Goal: Task Accomplishment & Management: Manage account settings

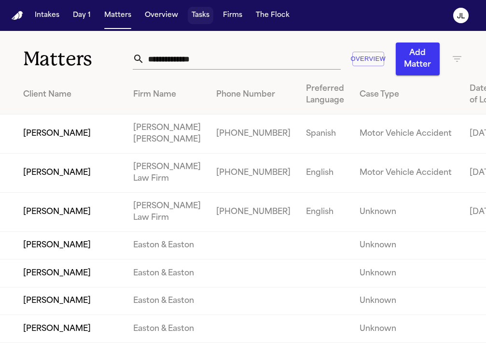
click at [195, 7] on button "Tasks" at bounding box center [201, 15] width 26 height 17
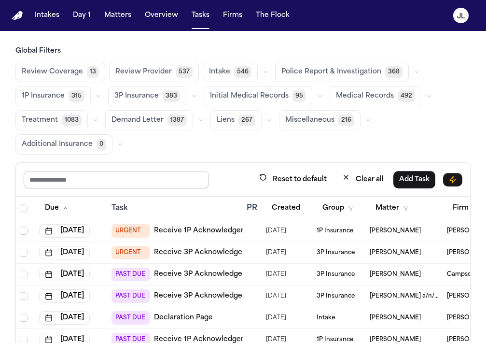
click at [121, 184] on input "text" at bounding box center [116, 179] width 185 height 17
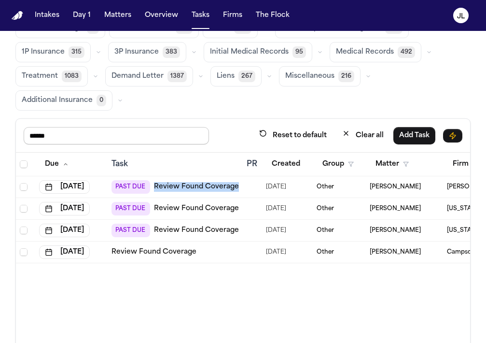
scroll to position [39, 0]
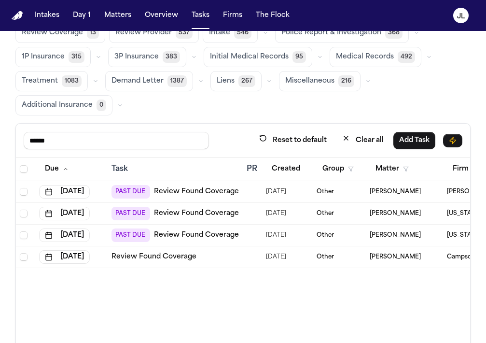
drag, startPoint x: 141, startPoint y: 136, endPoint x: 15, endPoint y: 130, distance: 125.7
click at [15, 130] on div "****** Reset to default Clear all Add Task Due Task PR Created Group Matter Fir…" at bounding box center [242, 258] width 455 height 271
type input "****"
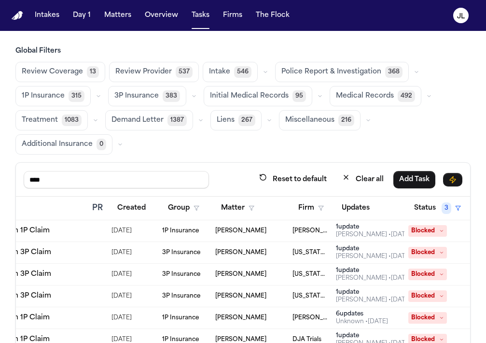
scroll to position [0, 152]
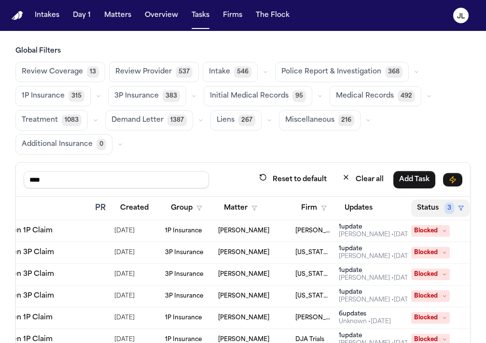
click at [425, 211] on button "Status 3" at bounding box center [440, 207] width 58 height 17
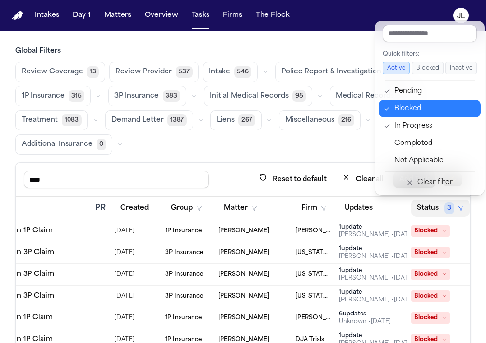
click at [432, 105] on div "Blocked" at bounding box center [435, 109] width 81 height 12
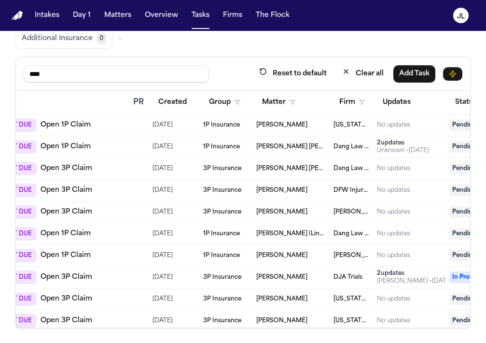
scroll to position [0, 233]
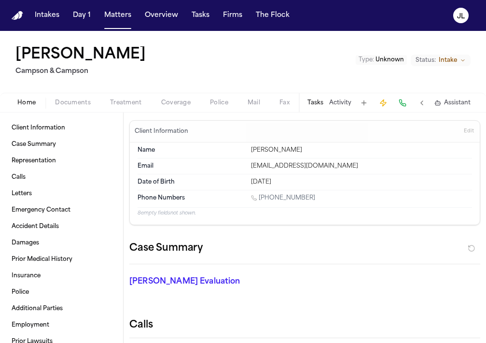
click at [159, 108] on div "Home Documents Treatment Coverage Police Mail Fax Case Setup Demand Workspaces …" at bounding box center [243, 102] width 486 height 19
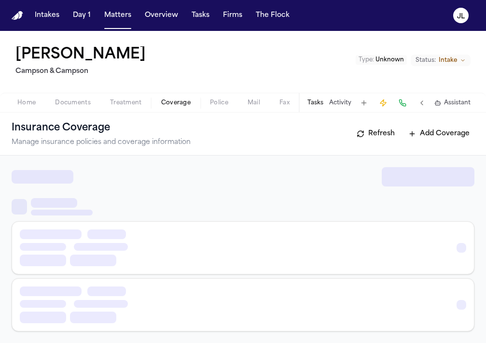
click at [162, 107] on span "Coverage" at bounding box center [175, 103] width 29 height 8
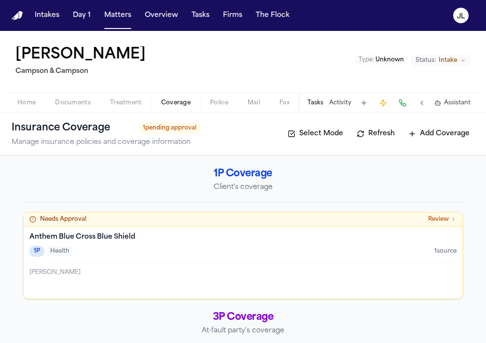
click at [162, 273] on div "[PERSON_NAME]" at bounding box center [242, 272] width 427 height 8
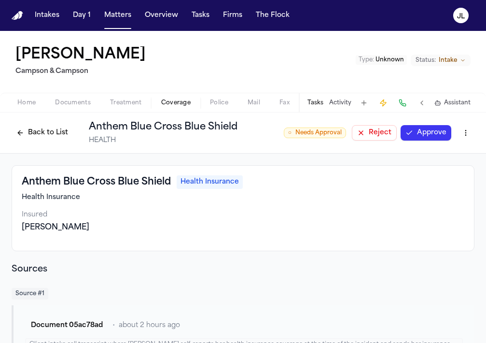
click at [406, 135] on button "Approve" at bounding box center [426, 132] width 51 height 15
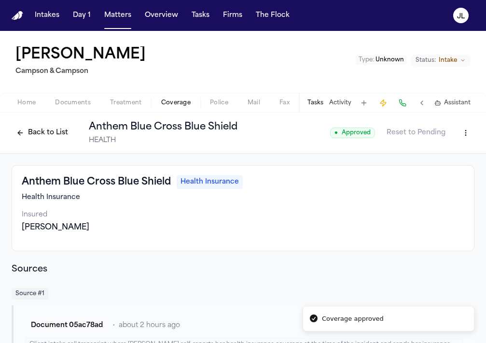
click at [38, 126] on button "Back to List" at bounding box center [42, 132] width 61 height 15
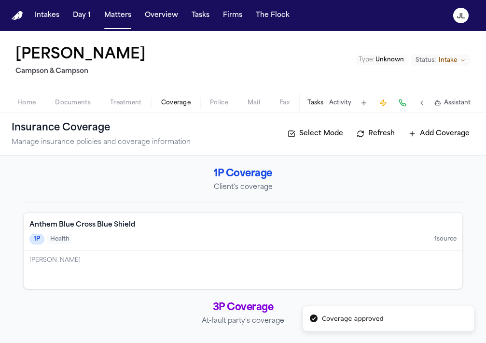
scroll to position [220, 0]
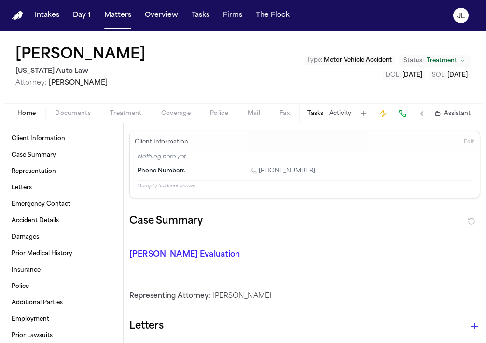
click at [168, 115] on span "Coverage" at bounding box center [175, 114] width 29 height 8
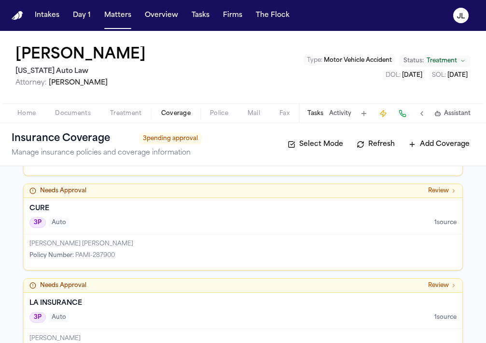
scroll to position [299, 0]
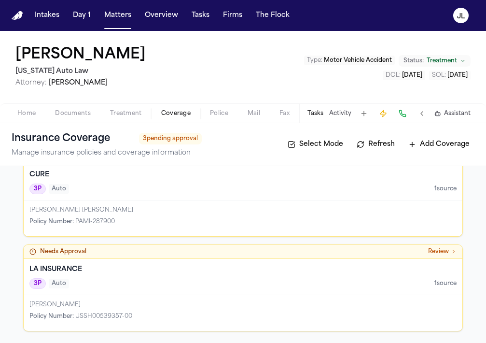
click at [170, 280] on div "3P Auto 1 source" at bounding box center [242, 283] width 427 height 11
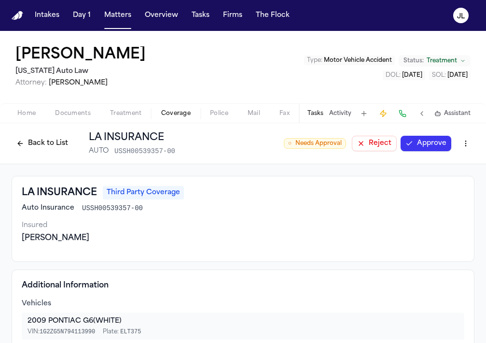
click at [418, 143] on button "Approve" at bounding box center [426, 143] width 51 height 15
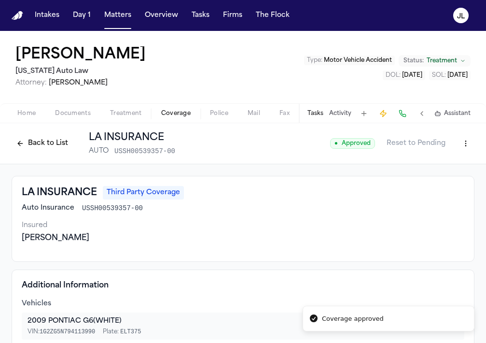
click at [55, 146] on button "Back to List" at bounding box center [42, 143] width 61 height 15
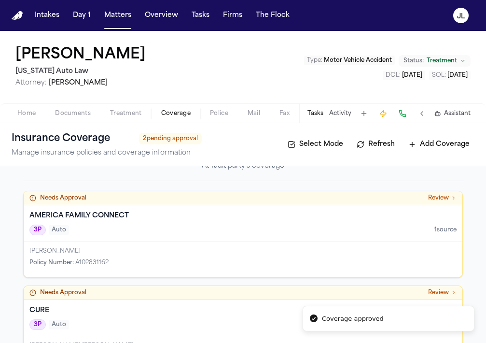
scroll to position [166, 0]
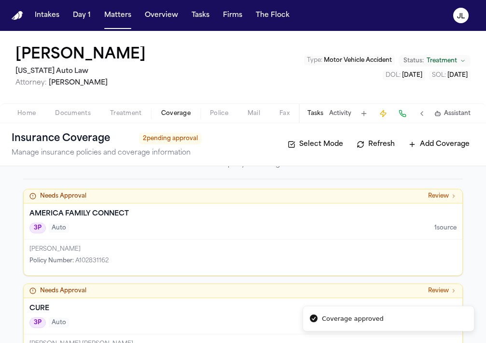
click at [140, 240] on div "JANISE MICHELL NORWOOD Policy Number : A102831162" at bounding box center [243, 258] width 439 height 36
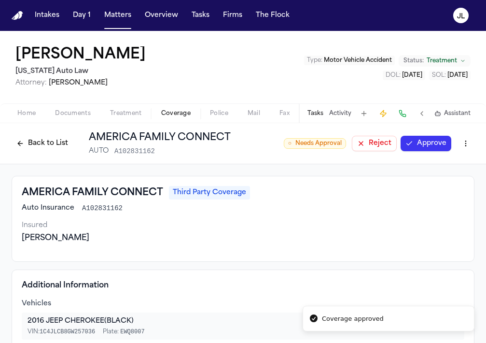
click at [418, 144] on button "Approve" at bounding box center [426, 143] width 51 height 15
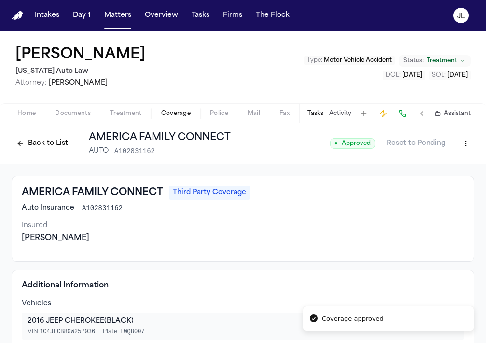
click at [52, 143] on button "Back to List" at bounding box center [42, 143] width 61 height 15
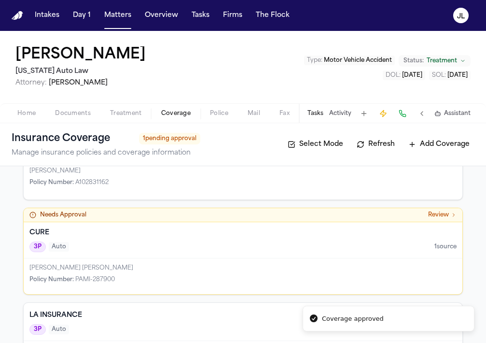
scroll to position [231, 0]
click at [133, 253] on div "CURE 3P Auto 1 source" at bounding box center [243, 241] width 439 height 36
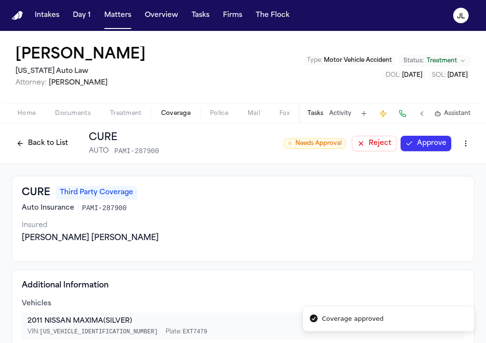
click at [439, 140] on button "Approve" at bounding box center [426, 143] width 51 height 15
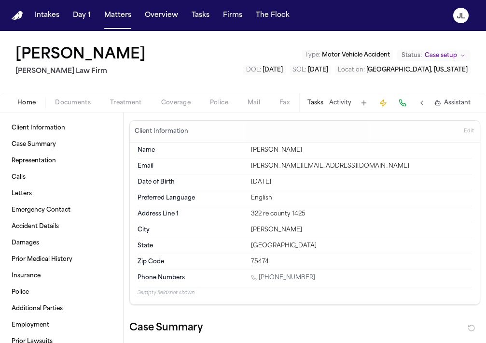
click at [187, 99] on span "Coverage" at bounding box center [175, 103] width 29 height 8
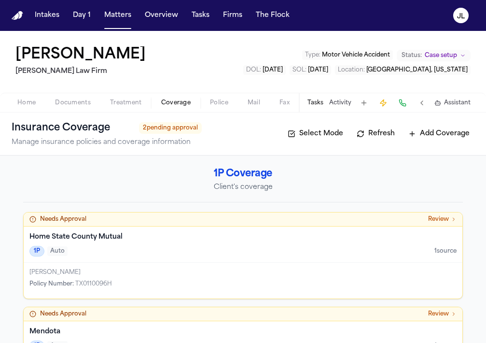
click at [218, 250] on div "1P Auto 1 source" at bounding box center [242, 251] width 427 height 11
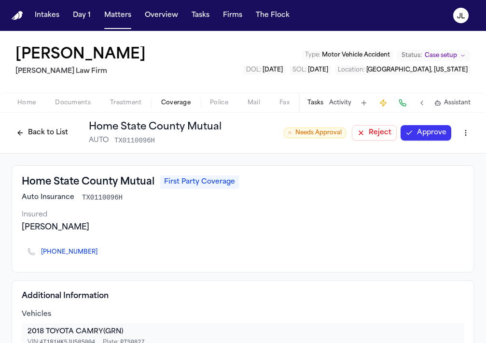
click at [440, 128] on button "Approve" at bounding box center [426, 132] width 51 height 15
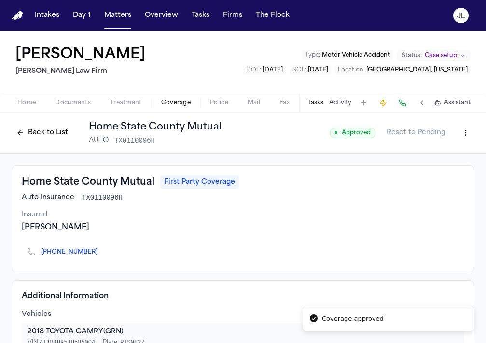
click at [53, 127] on button "Back to List" at bounding box center [42, 132] width 61 height 15
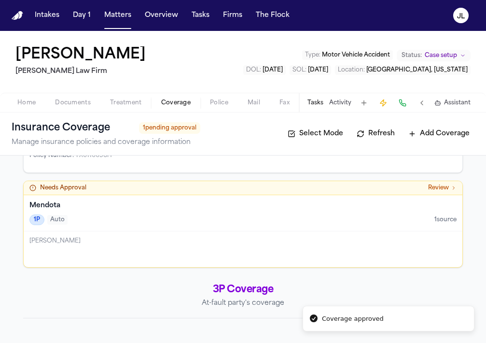
scroll to position [162, 0]
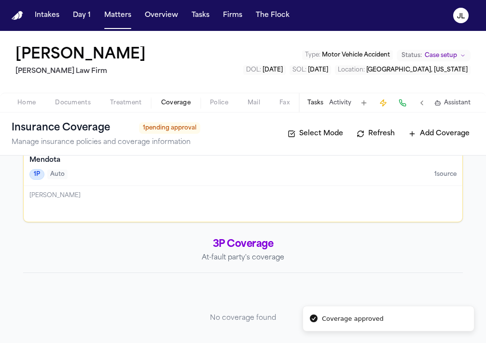
click at [112, 202] on div "[PERSON_NAME]" at bounding box center [243, 204] width 439 height 36
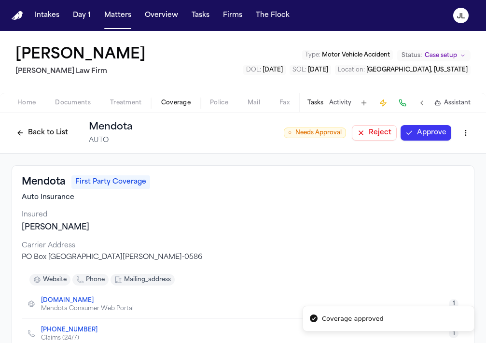
click at [437, 144] on div "Back to List Mendota AUTO ○ Needs Approval Reject Approve" at bounding box center [243, 132] width 463 height 25
click at [431, 139] on button "Approve" at bounding box center [426, 132] width 51 height 15
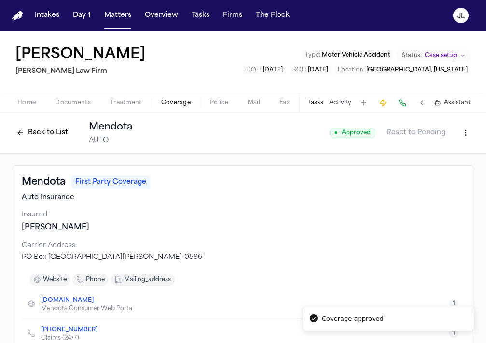
click at [33, 138] on button "Back to List" at bounding box center [42, 132] width 61 height 15
